Goal: Information Seeking & Learning: Learn about a topic

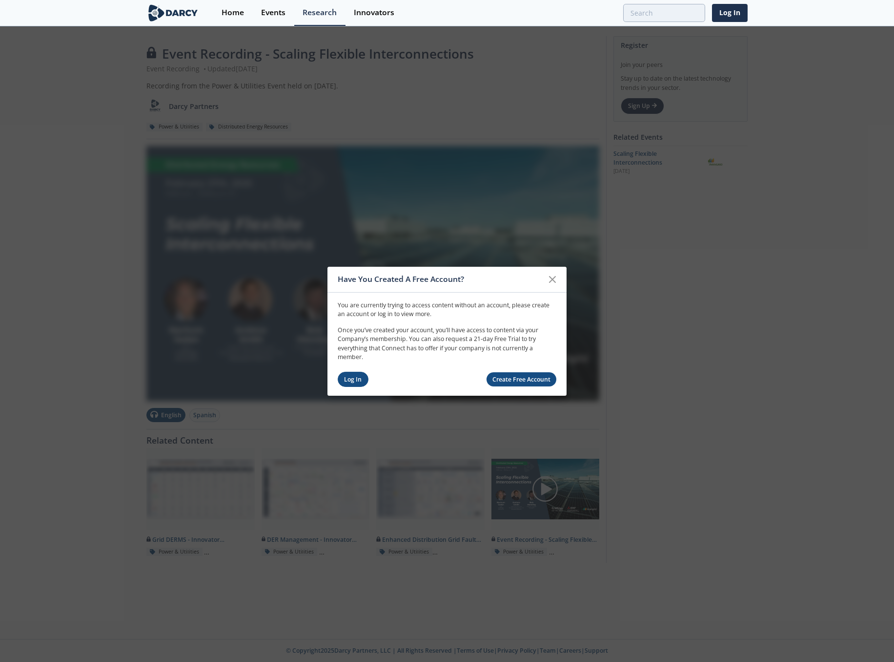
click at [349, 376] on link "Log In" at bounding box center [353, 379] width 31 height 15
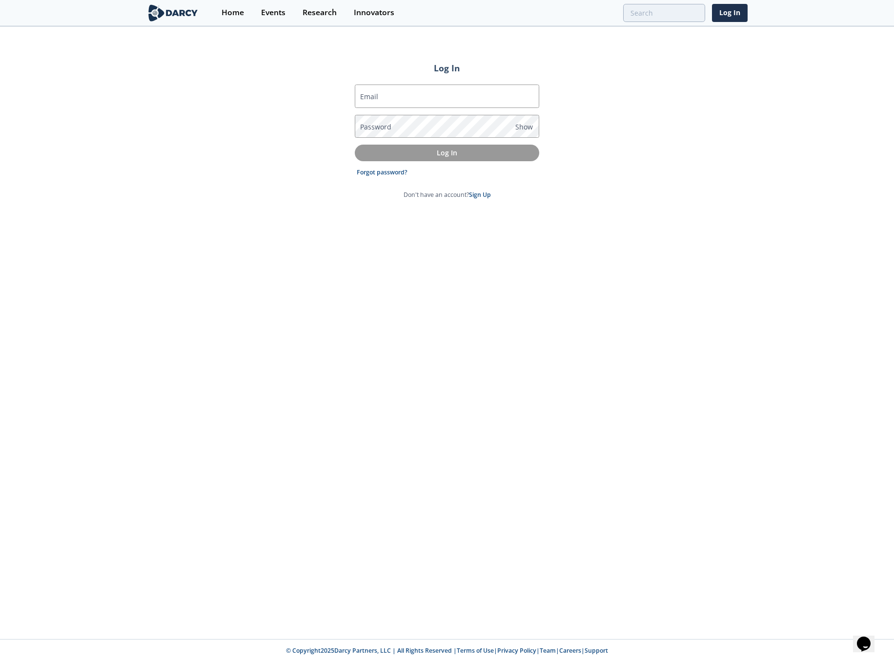
type input "luigi.montana@envelio.com"
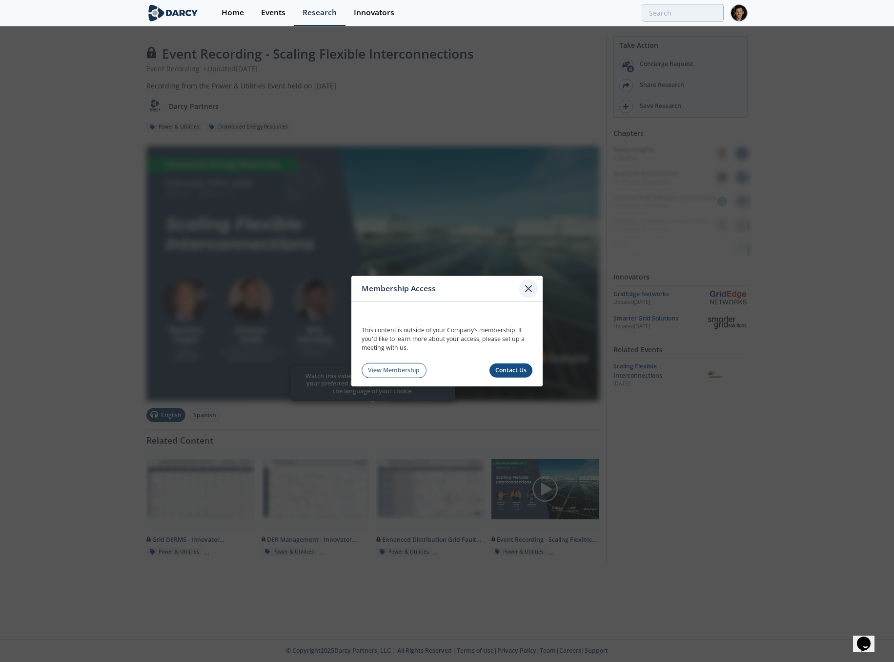
click at [530, 283] on icon at bounding box center [529, 288] width 12 height 12
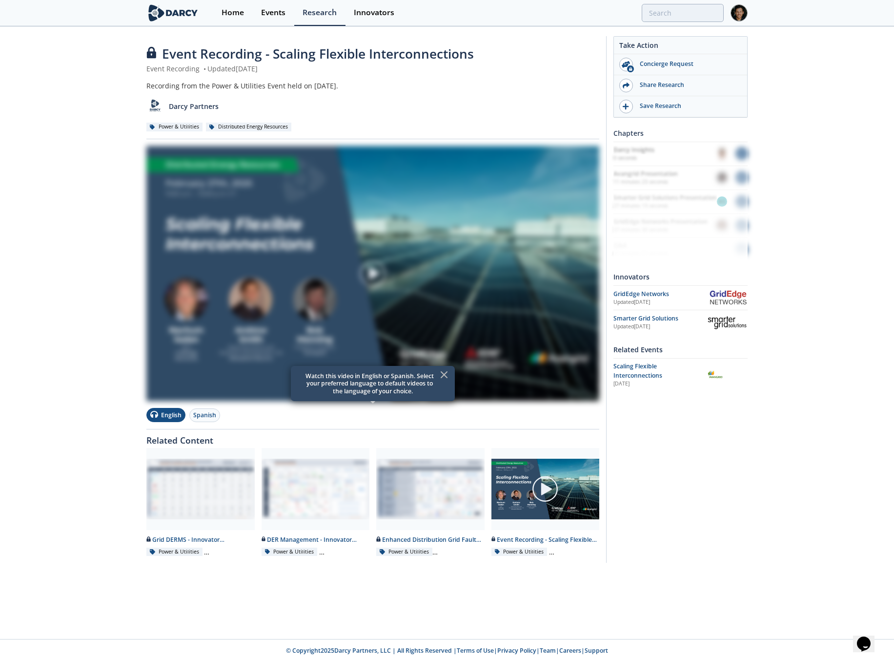
click at [249, 210] on img at bounding box center [372, 273] width 453 height 255
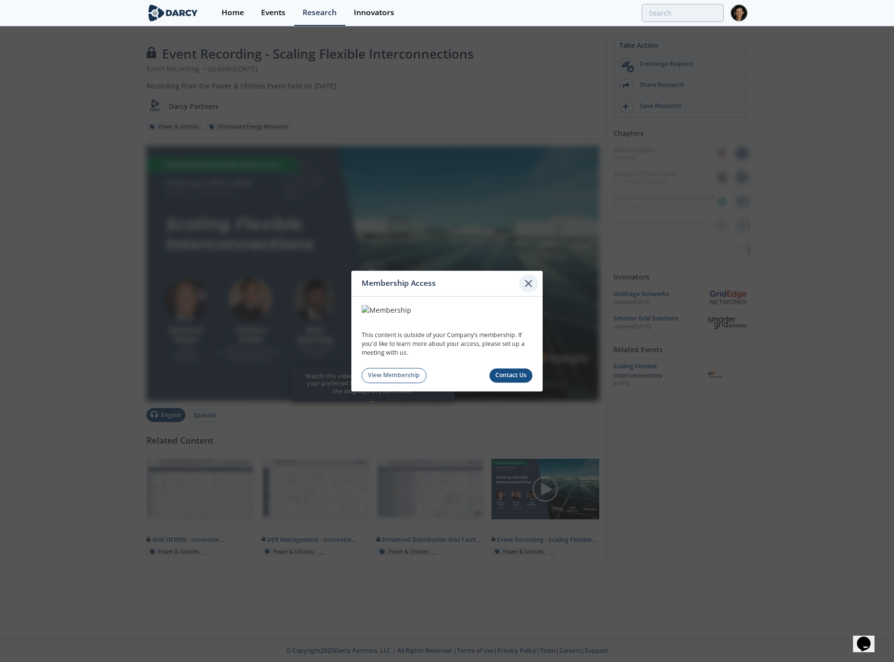
click at [532, 284] on icon at bounding box center [529, 283] width 12 height 12
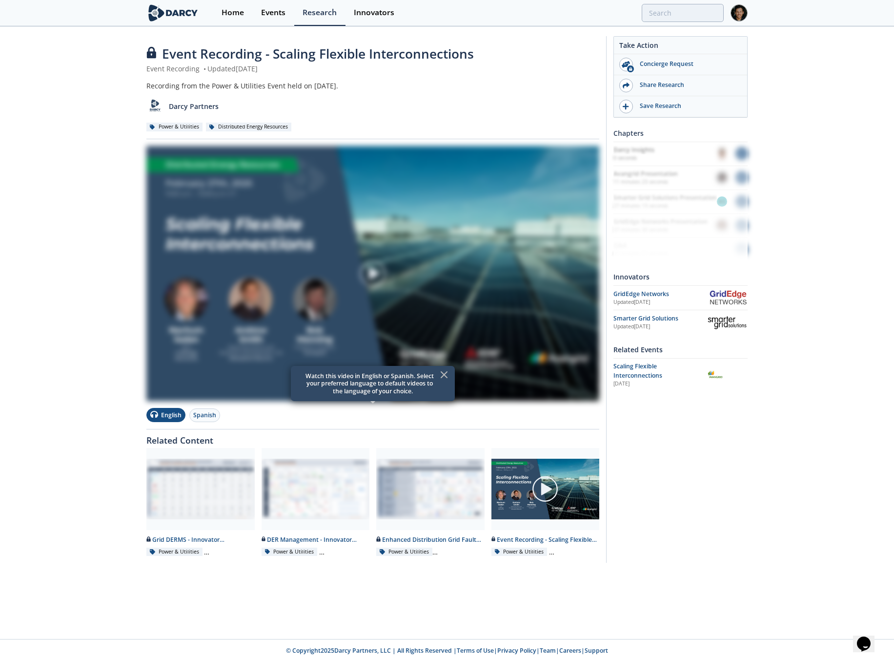
click at [444, 376] on icon at bounding box center [444, 375] width 12 height 12
drag, startPoint x: 454, startPoint y: 352, endPoint x: 446, endPoint y: 347, distance: 9.2
click at [454, 352] on img at bounding box center [372, 273] width 453 height 255
click at [361, 283] on img at bounding box center [372, 273] width 27 height 27
click at [548, 496] on img at bounding box center [545, 488] width 27 height 27
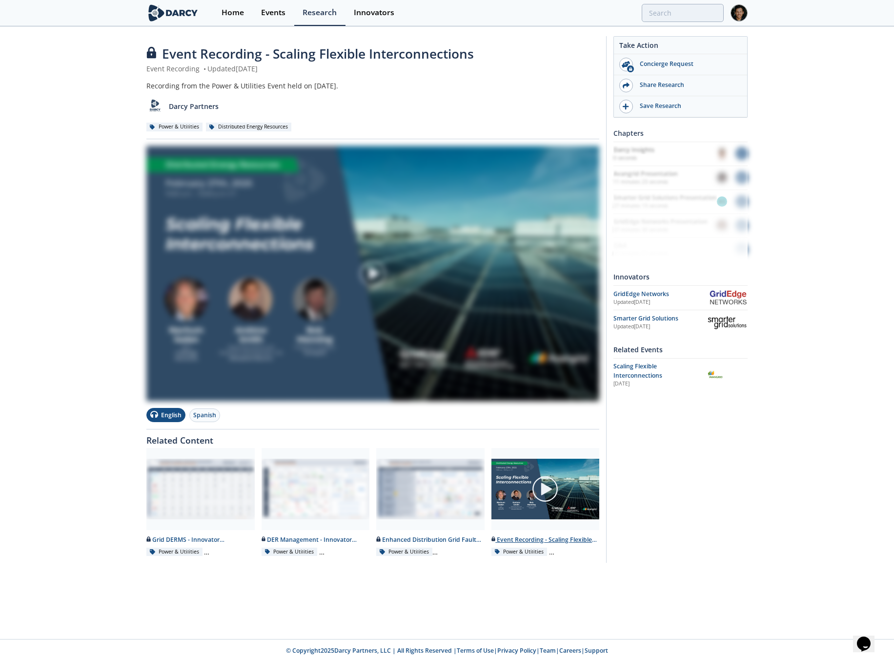
click at [531, 543] on div "Event Recording - Scaling Flexible Interconnections" at bounding box center [546, 539] width 108 height 9
click at [550, 486] on img at bounding box center [545, 488] width 27 height 27
drag, startPoint x: 550, startPoint y: 486, endPoint x: 406, endPoint y: 421, distance: 157.8
click at [550, 486] on img at bounding box center [545, 488] width 27 height 27
click at [262, 274] on img at bounding box center [372, 273] width 453 height 255
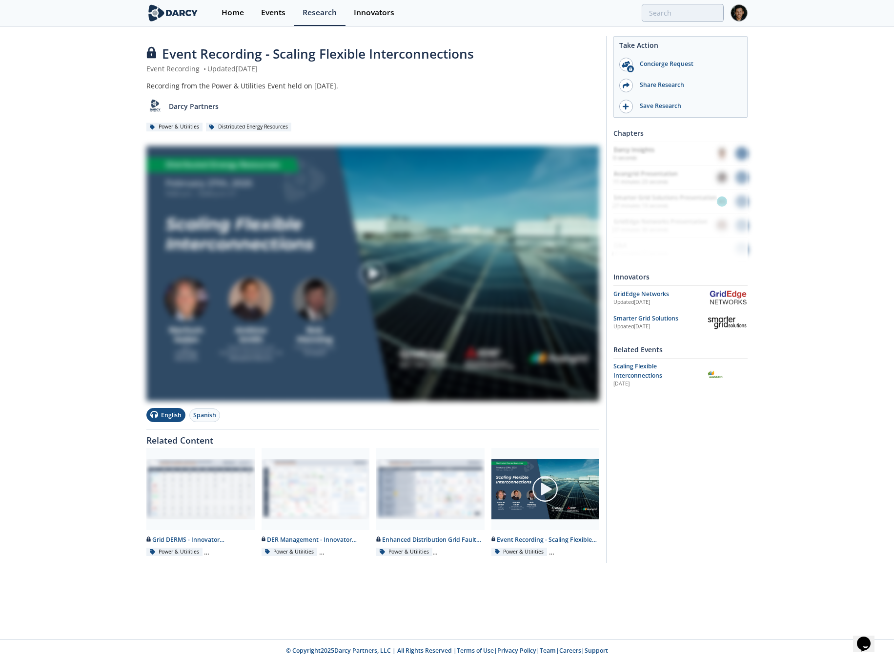
click at [262, 273] on img at bounding box center [372, 273] width 453 height 255
click at [643, 372] on span "Scaling Flexible Interconnections" at bounding box center [638, 370] width 49 height 17
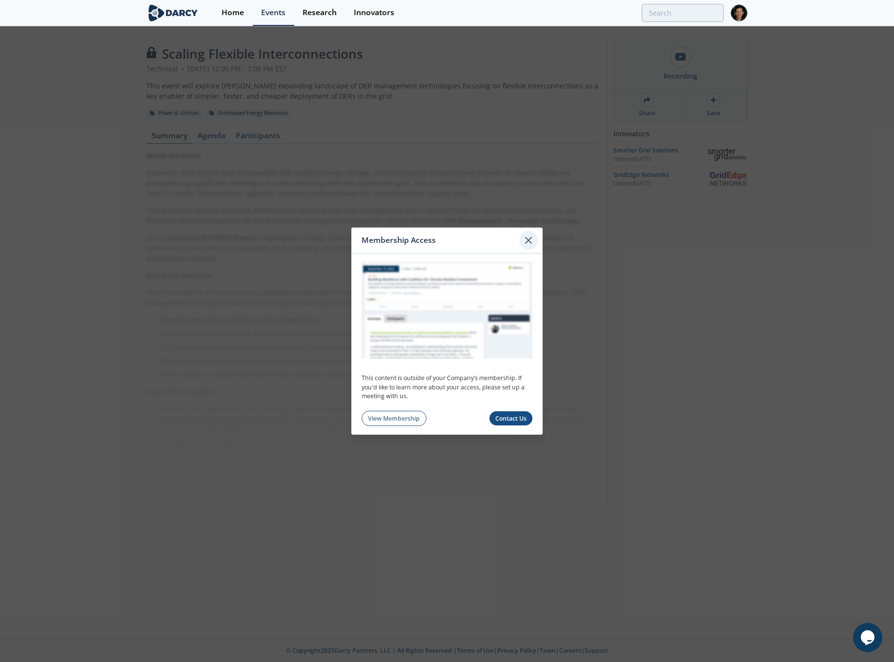
click at [527, 243] on icon at bounding box center [529, 240] width 12 height 12
